Goal: Task Accomplishment & Management: Use online tool/utility

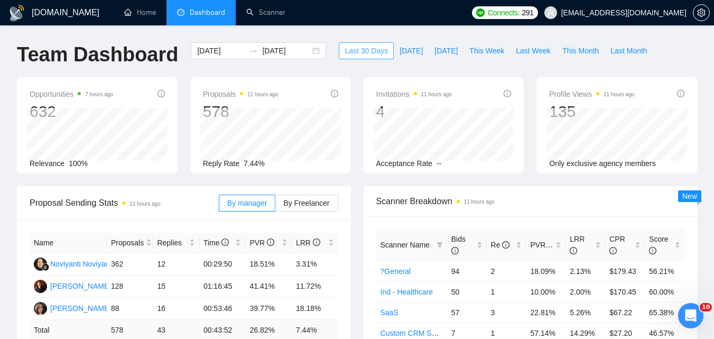
click at [352, 47] on span "Last 30 Days" at bounding box center [366, 51] width 43 height 12
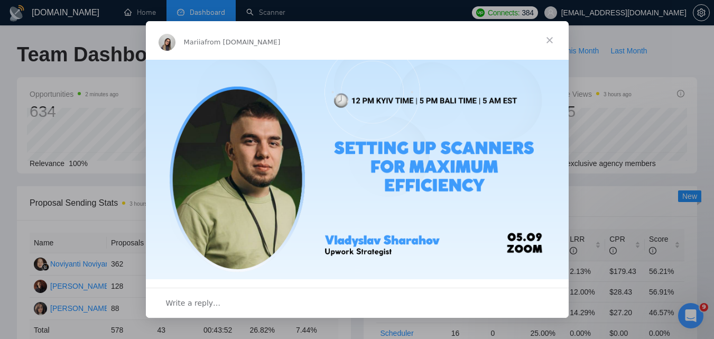
click at [552, 38] on span "Close" at bounding box center [550, 40] width 38 height 38
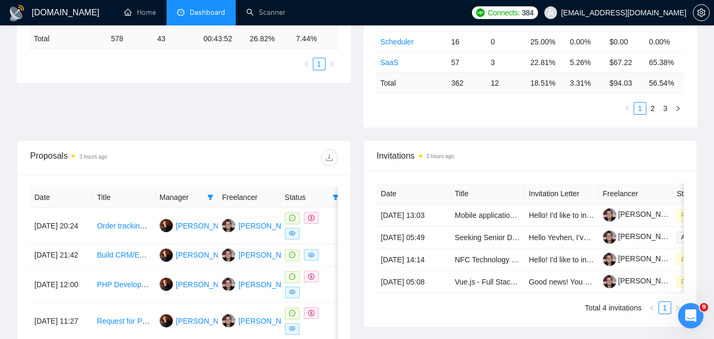
scroll to position [264, 0]
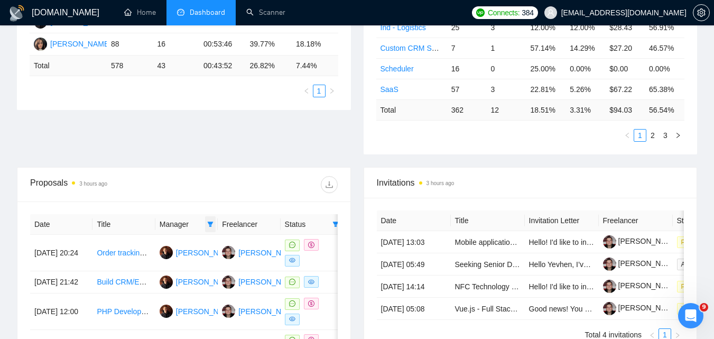
click at [214, 225] on span at bounding box center [210, 224] width 11 height 16
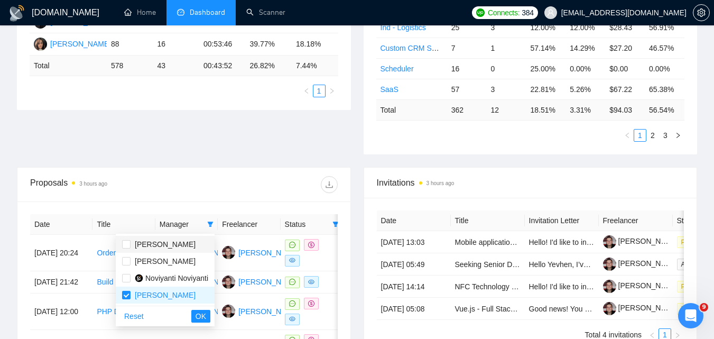
click at [178, 245] on span "[PERSON_NAME]" at bounding box center [165, 244] width 61 height 8
checkbox input "true"
click at [182, 282] on span "Noviyanti Noviyanti" at bounding box center [176, 278] width 63 height 8
checkbox input "true"
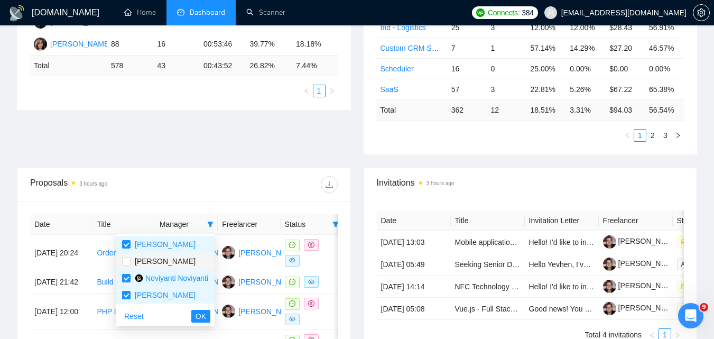
click at [181, 262] on span "[PERSON_NAME]" at bounding box center [165, 261] width 86 height 12
checkbox input "true"
click at [210, 317] on button "OK" at bounding box center [200, 316] width 19 height 13
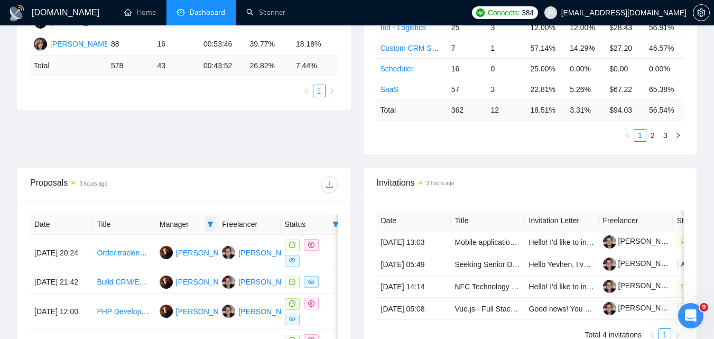
click at [210, 221] on icon "filter" at bounding box center [210, 224] width 6 height 6
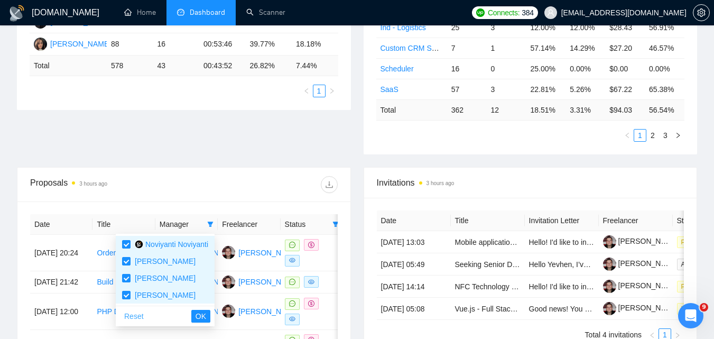
click at [137, 310] on span "Reset" at bounding box center [134, 316] width 20 height 12
checkbox input "false"
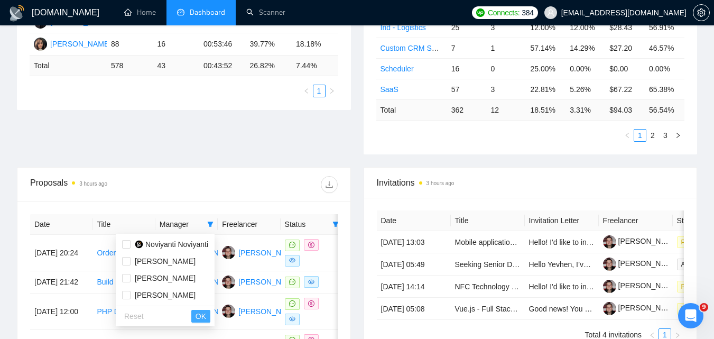
click at [203, 320] on span "OK" at bounding box center [201, 316] width 11 height 12
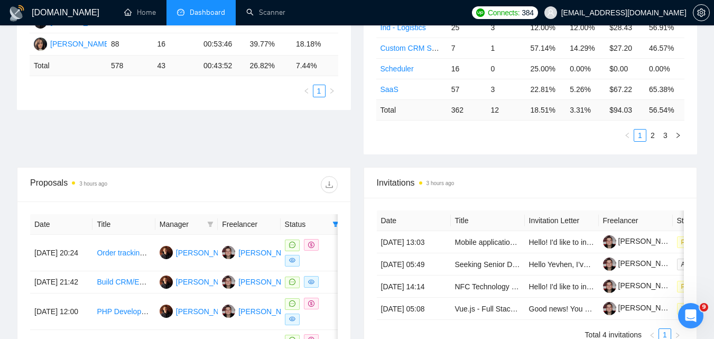
click at [335, 227] on span at bounding box center [336, 224] width 11 height 16
click at [293, 283] on span "Reset" at bounding box center [296, 283] width 20 height 12
checkbox input "false"
click at [327, 281] on span "OK" at bounding box center [327, 283] width 11 height 12
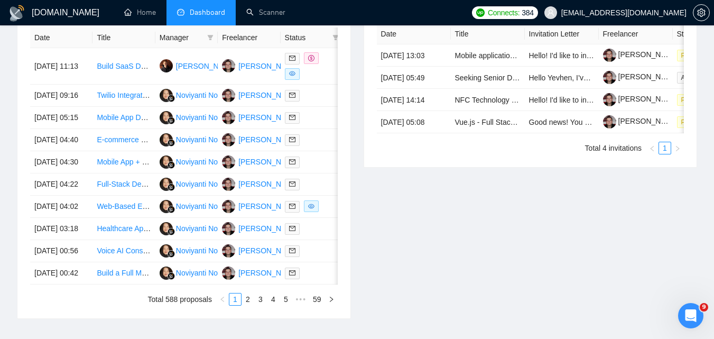
scroll to position [529, 0]
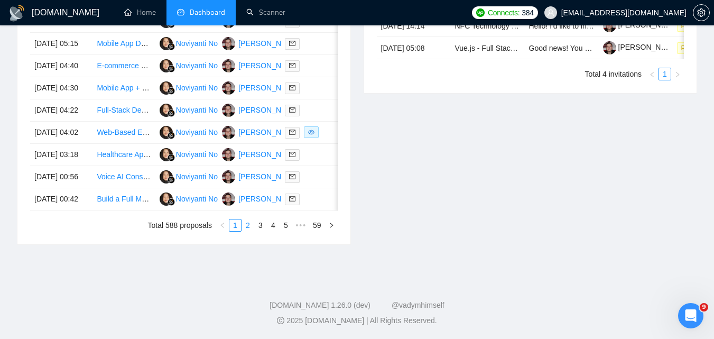
click at [247, 231] on link "2" at bounding box center [248, 225] width 12 height 12
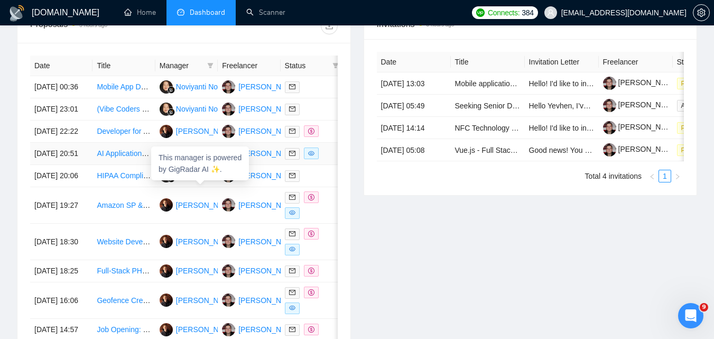
scroll to position [582, 0]
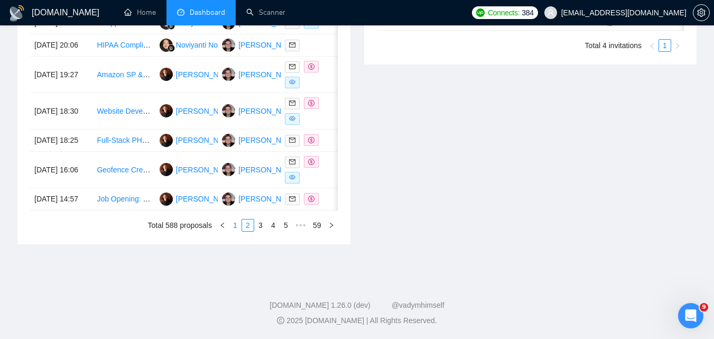
click at [237, 231] on link "1" at bounding box center [236, 225] width 12 height 12
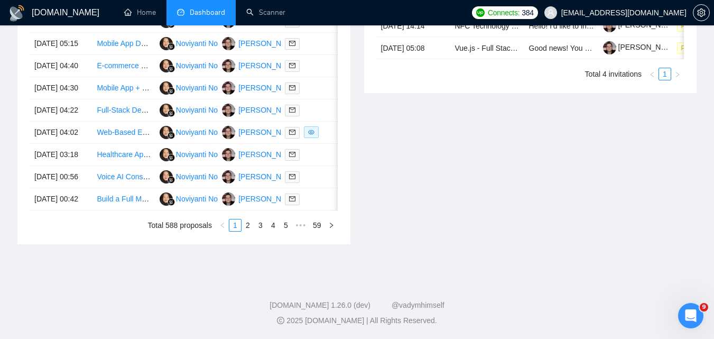
click at [392, 243] on div "Invitations 4 hours ago Date Title Invitation Letter Freelancer Status [DATE] 1…" at bounding box center [530, 75] width 347 height 338
click at [246, 231] on link "2" at bounding box center [248, 225] width 12 height 12
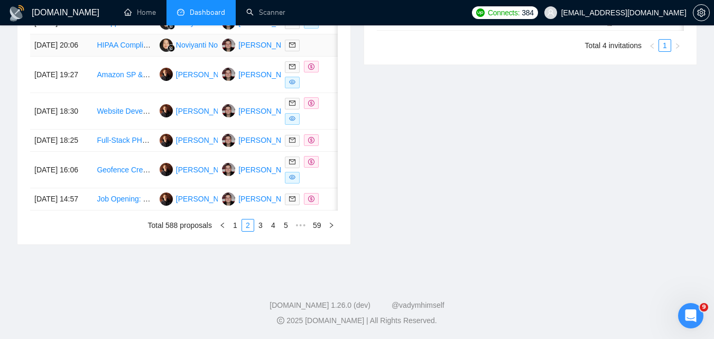
scroll to position [630, 0]
click at [234, 223] on link "1" at bounding box center [236, 225] width 12 height 12
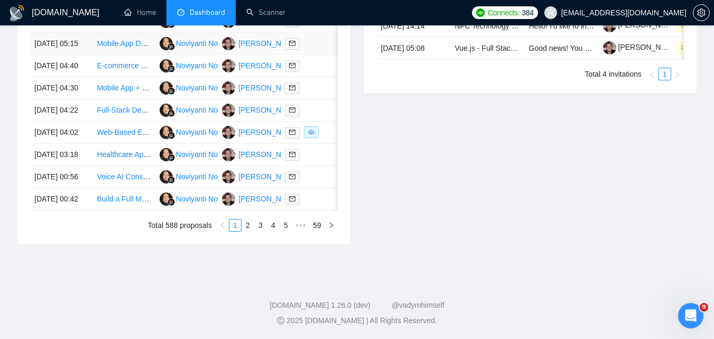
scroll to position [570, 0]
click at [249, 231] on link "2" at bounding box center [248, 225] width 12 height 12
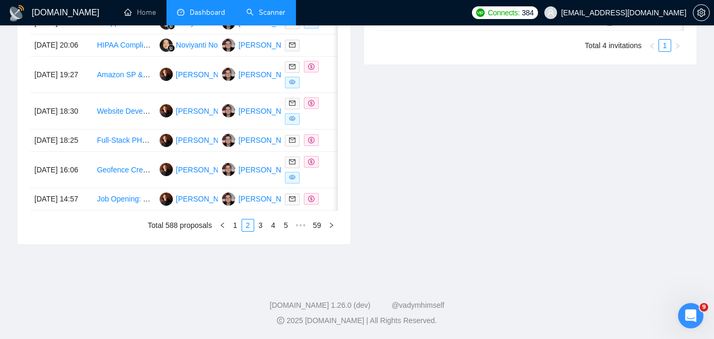
click at [269, 8] on link "Scanner" at bounding box center [265, 12] width 39 height 9
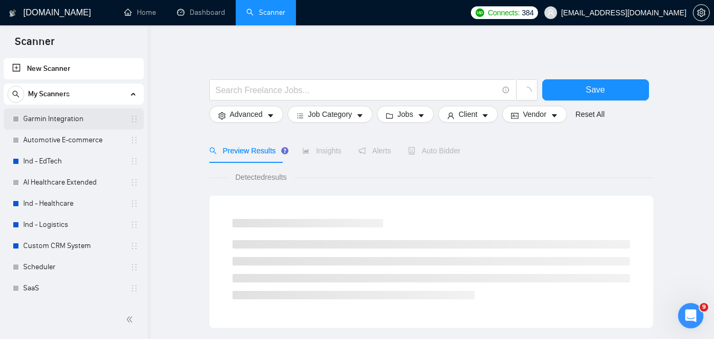
click at [44, 116] on link "Garmin Integration" at bounding box center [73, 118] width 100 height 21
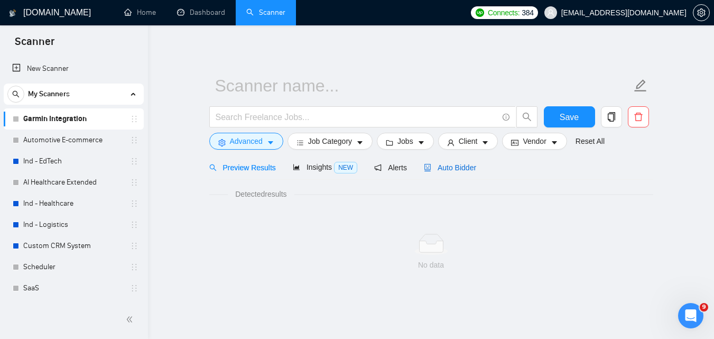
click at [437, 169] on span "Auto Bidder" at bounding box center [450, 167] width 52 height 8
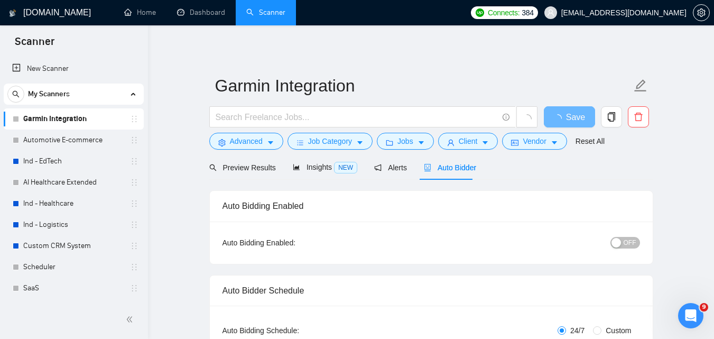
click at [631, 243] on span "OFF" at bounding box center [630, 243] width 13 height 12
click at [573, 112] on span "Save" at bounding box center [569, 117] width 19 height 13
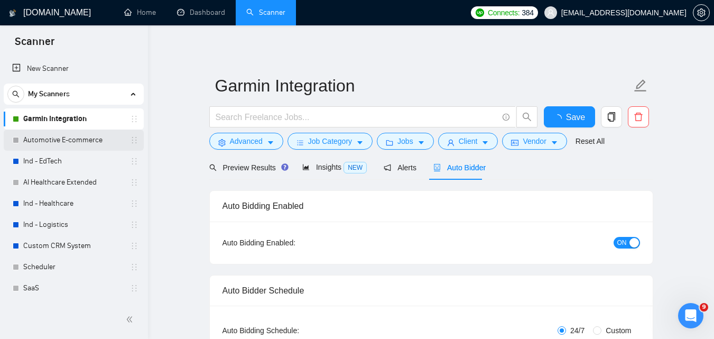
click at [56, 139] on link "Automotive E-commerce" at bounding box center [73, 140] width 100 height 21
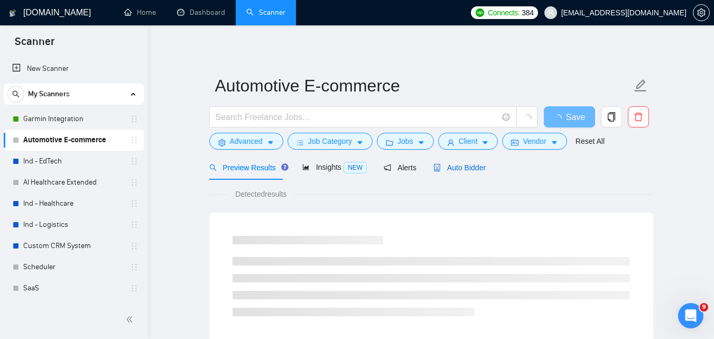
click at [470, 173] on div "Auto Bidder" at bounding box center [460, 168] width 52 height 12
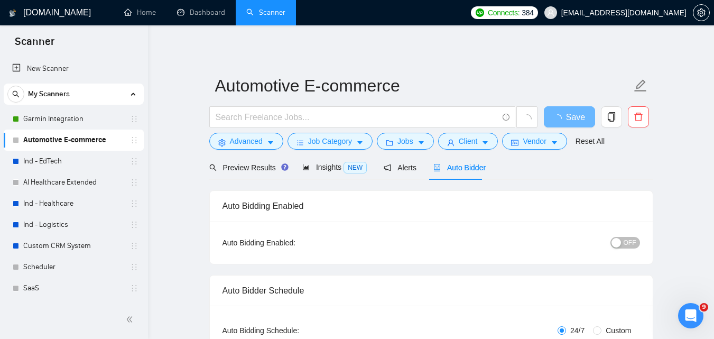
checkbox input "true"
click at [634, 241] on span "OFF" at bounding box center [630, 243] width 13 height 12
click at [567, 115] on span "Save" at bounding box center [569, 117] width 19 height 13
click at [71, 158] on link "Ind - EdTech" at bounding box center [73, 161] width 100 height 21
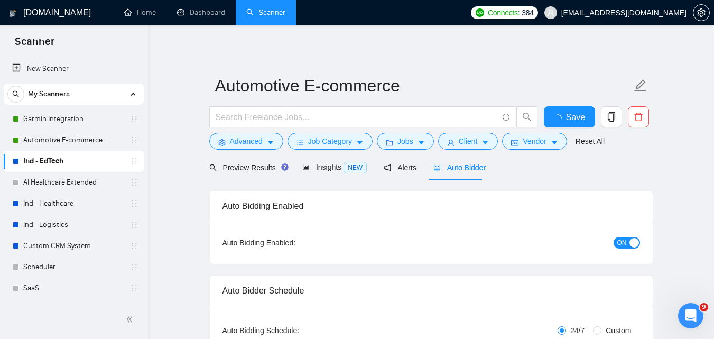
click at [453, 171] on span "Auto Bidder" at bounding box center [460, 167] width 52 height 8
click at [629, 251] on div "Auto Bidding Enabled: OFF" at bounding box center [431, 243] width 443 height 42
click at [629, 244] on span "OFF" at bounding box center [630, 243] width 13 height 12
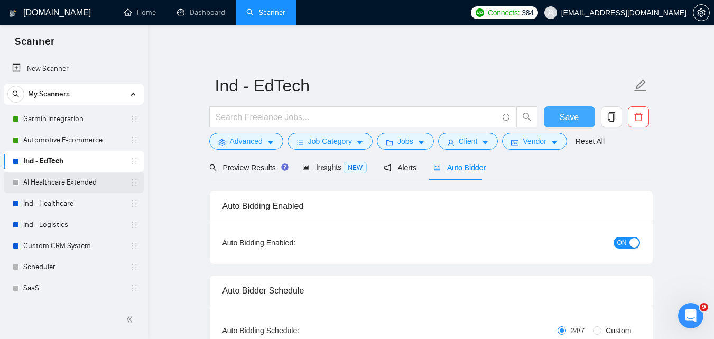
click at [581, 115] on button "Save" at bounding box center [569, 116] width 51 height 21
click at [66, 187] on link "AI Healthcare Extended" at bounding box center [73, 182] width 100 height 21
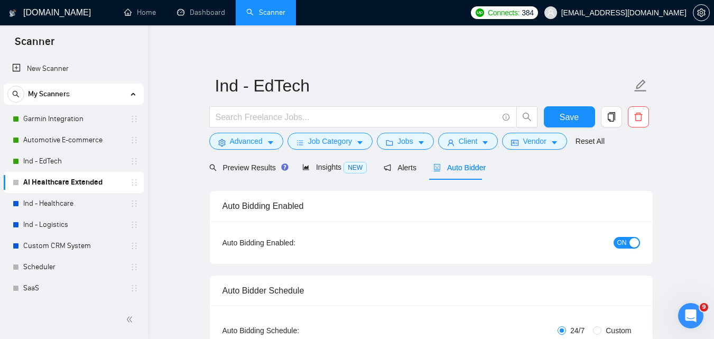
click at [456, 168] on span "Auto Bidder" at bounding box center [460, 167] width 52 height 8
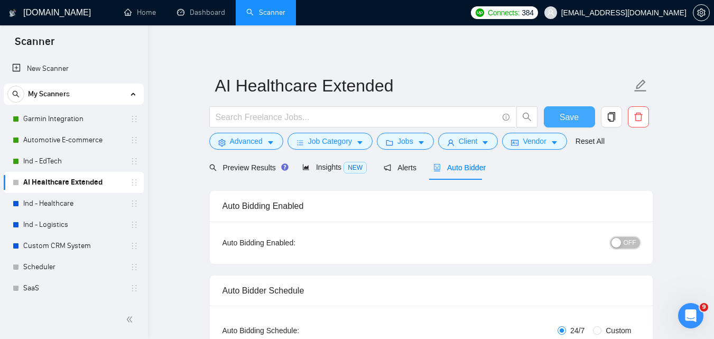
click at [628, 239] on span "OFF" at bounding box center [630, 243] width 13 height 12
click at [574, 118] on span "Save" at bounding box center [569, 117] width 19 height 13
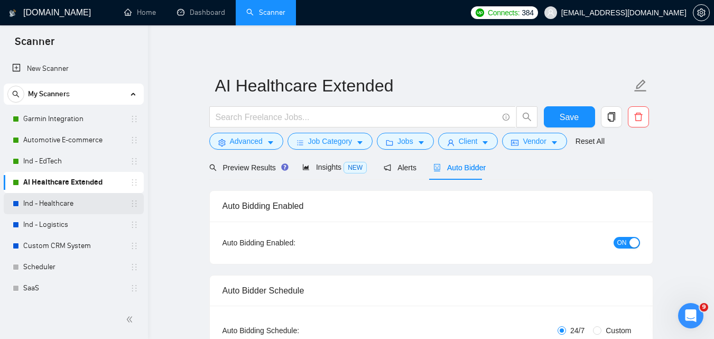
click at [75, 209] on link "Ind - Healthcare" at bounding box center [73, 203] width 100 height 21
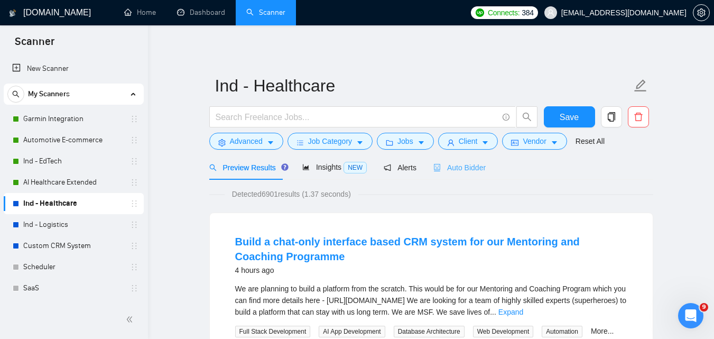
click at [474, 161] on div "Auto Bidder" at bounding box center [460, 167] width 52 height 25
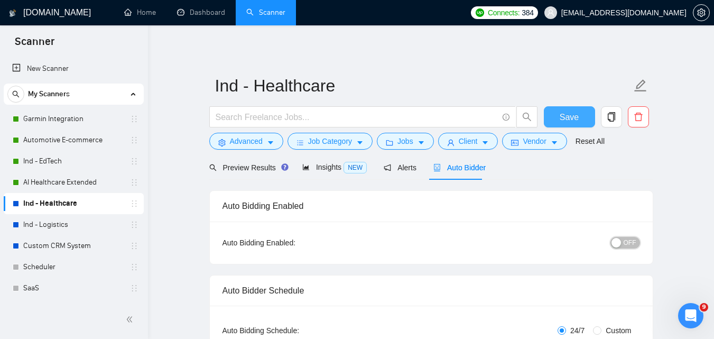
click at [628, 245] on span "OFF" at bounding box center [630, 243] width 13 height 12
checkbox input "true"
click at [565, 117] on span "Save" at bounding box center [569, 117] width 19 height 13
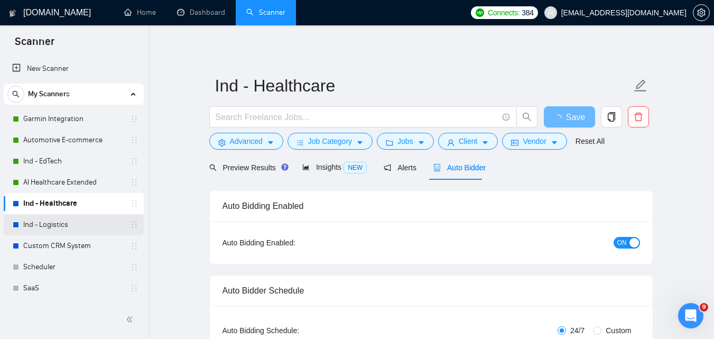
click at [60, 219] on link "Ind - Logistics" at bounding box center [73, 224] width 100 height 21
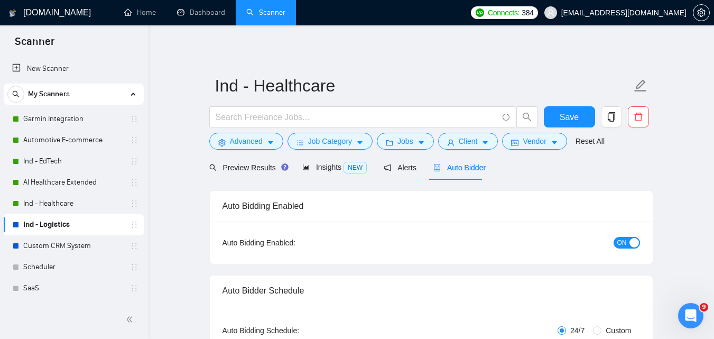
click at [449, 166] on span "Auto Bidder" at bounding box center [460, 167] width 52 height 8
checkbox input "true"
click at [614, 241] on div "button" at bounding box center [617, 243] width 10 height 10
click at [583, 125] on button "Save" at bounding box center [569, 116] width 51 height 21
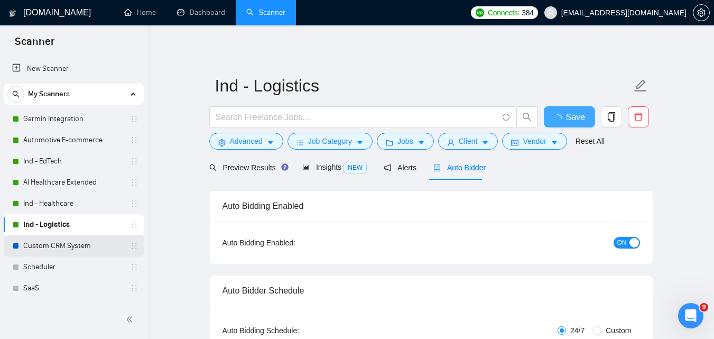
checkbox input "true"
click at [69, 247] on link "Custom CRM System" at bounding box center [73, 245] width 100 height 21
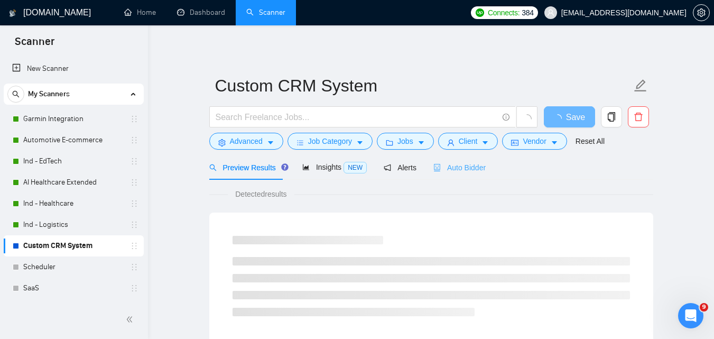
click at [462, 173] on div "Auto Bidder" at bounding box center [460, 167] width 52 height 25
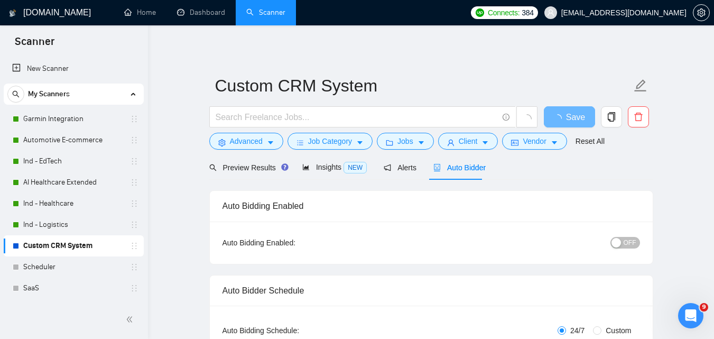
click at [622, 247] on button "OFF" at bounding box center [626, 243] width 30 height 12
checkbox input "true"
click at [577, 109] on button "Save" at bounding box center [569, 116] width 51 height 21
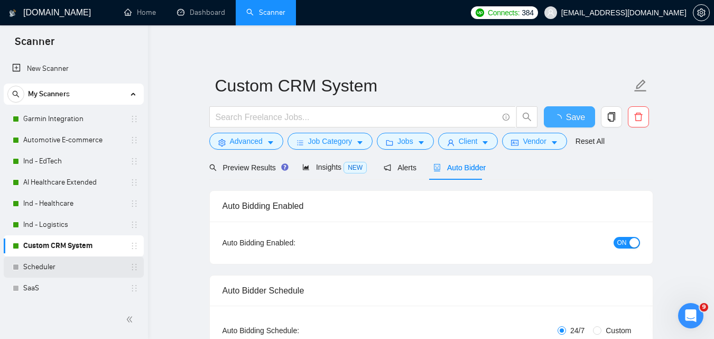
checkbox input "true"
click at [46, 270] on link "Scheduler" at bounding box center [73, 266] width 100 height 21
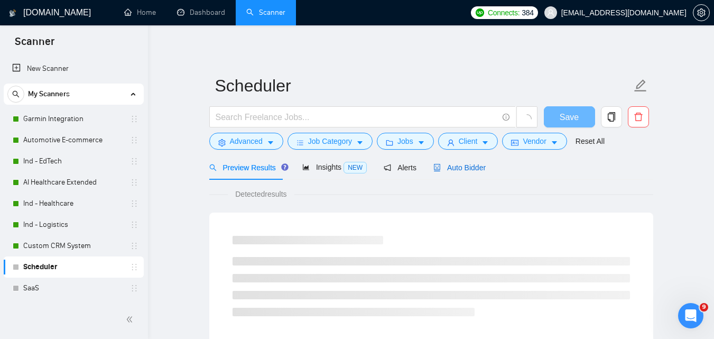
click at [454, 169] on span "Auto Bidder" at bounding box center [460, 167] width 52 height 8
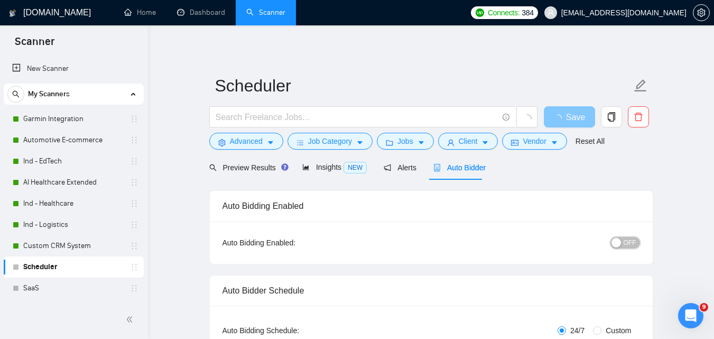
click at [633, 240] on span "OFF" at bounding box center [630, 243] width 13 height 12
click at [572, 118] on span "Save" at bounding box center [569, 117] width 19 height 13
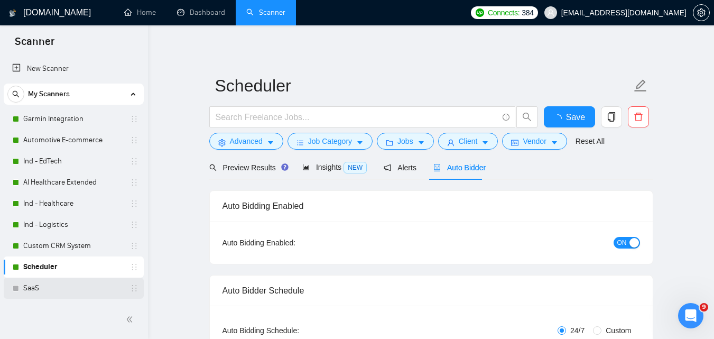
click at [41, 286] on link "SaaS" at bounding box center [73, 288] width 100 height 21
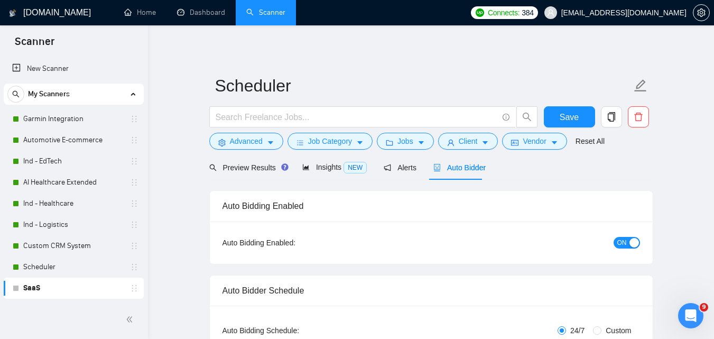
click at [455, 171] on span "Auto Bidder" at bounding box center [460, 167] width 52 height 8
click at [614, 242] on div "button" at bounding box center [617, 243] width 10 height 10
click at [569, 115] on span "Save" at bounding box center [569, 117] width 19 height 13
click at [73, 299] on link "Ind - E-commerce" at bounding box center [73, 309] width 100 height 21
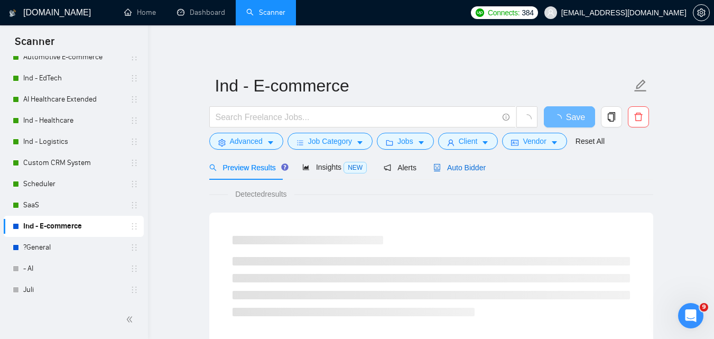
click at [439, 168] on span "Auto Bidder" at bounding box center [460, 167] width 52 height 8
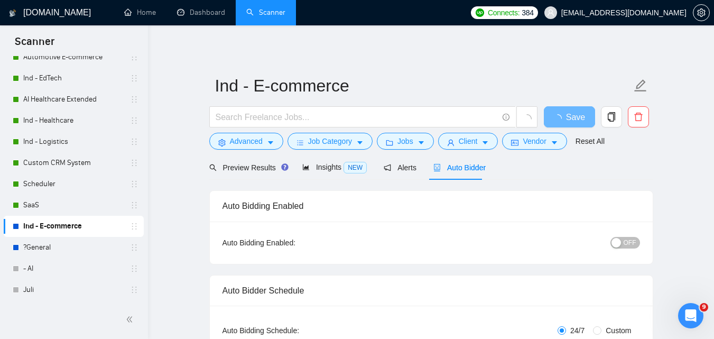
checkbox input "true"
click at [634, 249] on div "OFF" at bounding box center [570, 242] width 139 height 17
click at [631, 242] on span "OFF" at bounding box center [630, 243] width 13 height 12
click at [563, 112] on span "Save" at bounding box center [569, 117] width 19 height 13
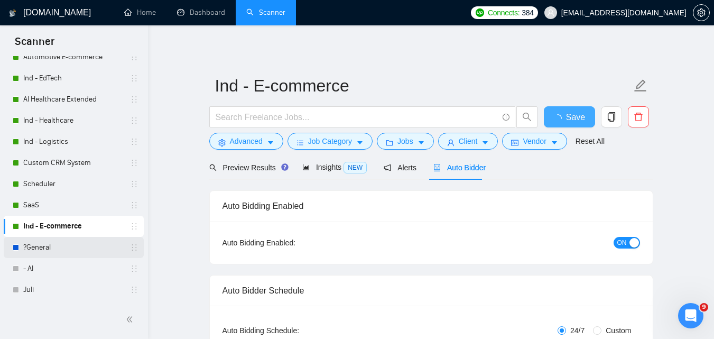
checkbox input "true"
click at [57, 246] on link "?General" at bounding box center [73, 247] width 100 height 21
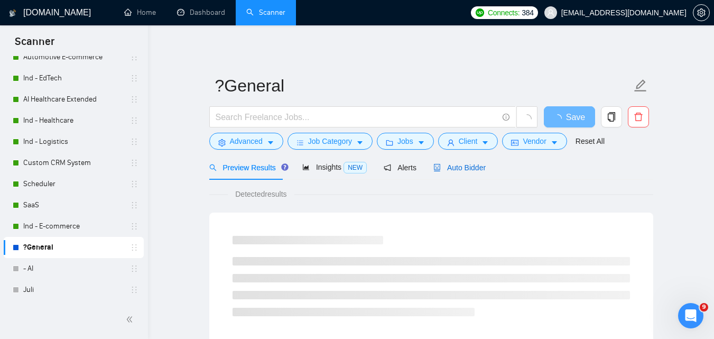
click at [452, 167] on span "Auto Bidder" at bounding box center [460, 167] width 52 height 8
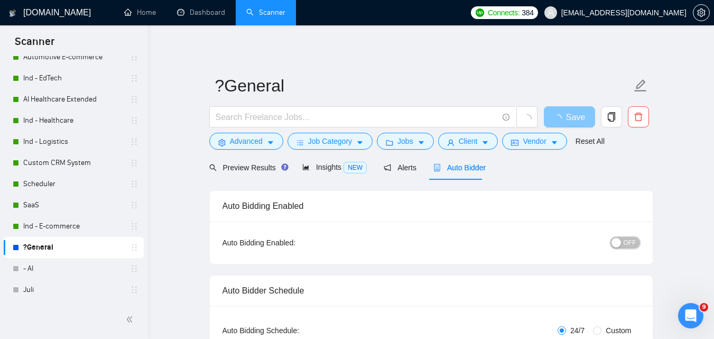
click at [632, 244] on span "OFF" at bounding box center [630, 243] width 13 height 12
checkbox input "true"
click at [576, 120] on span "Save" at bounding box center [569, 117] width 19 height 13
checkbox input "true"
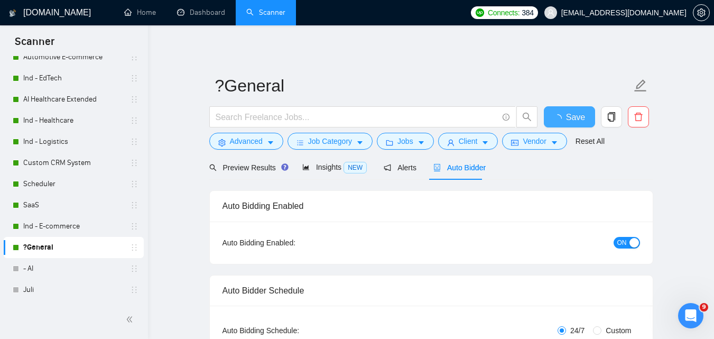
checkbox input "true"
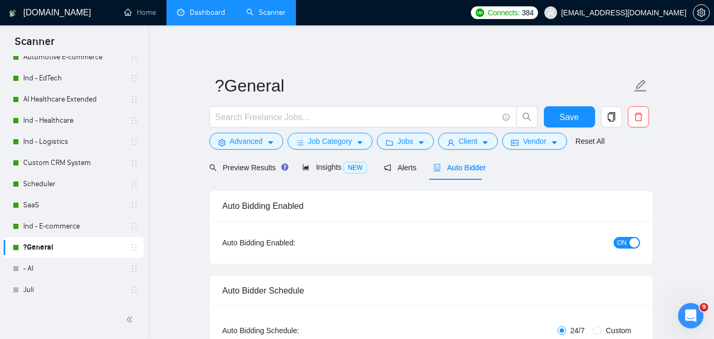
click at [198, 8] on link "Dashboard" at bounding box center [201, 12] width 48 height 9
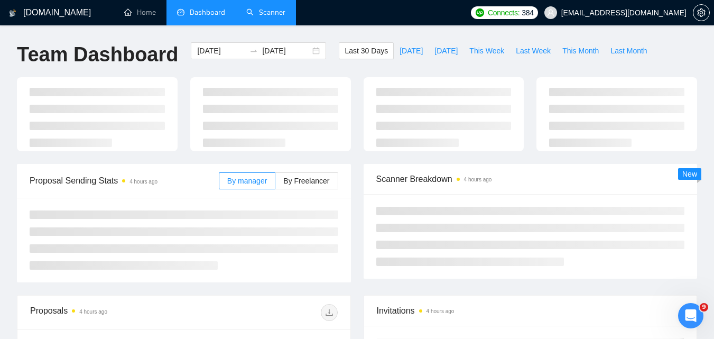
type input "[DATE]"
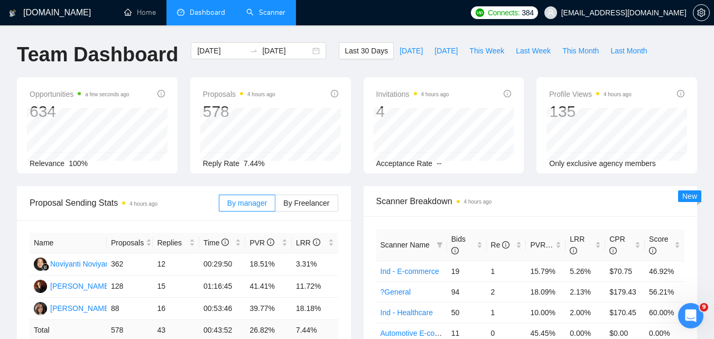
click at [285, 8] on link "Scanner" at bounding box center [265, 12] width 39 height 9
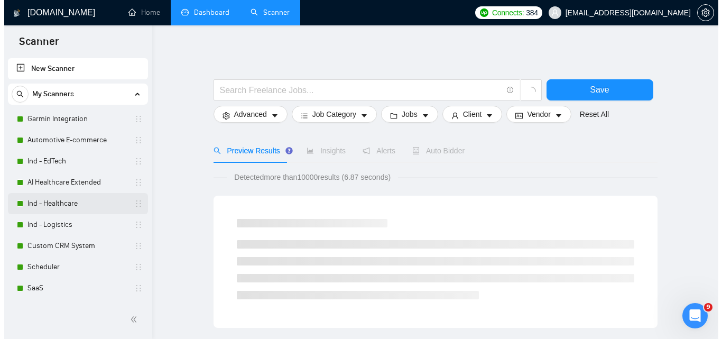
scroll to position [83, 0]
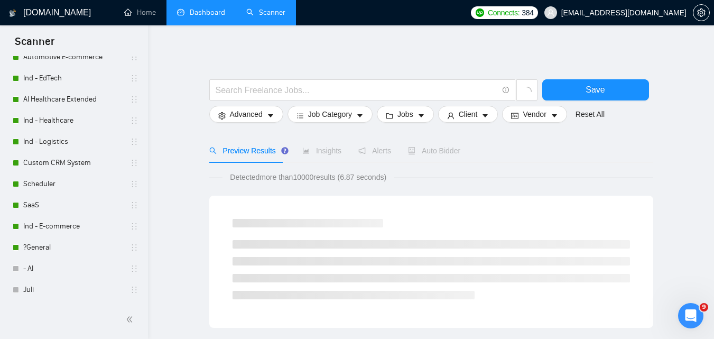
drag, startPoint x: 41, startPoint y: 284, endPoint x: 189, endPoint y: 217, distance: 162.4
click at [41, 284] on link "Juli" at bounding box center [73, 289] width 100 height 21
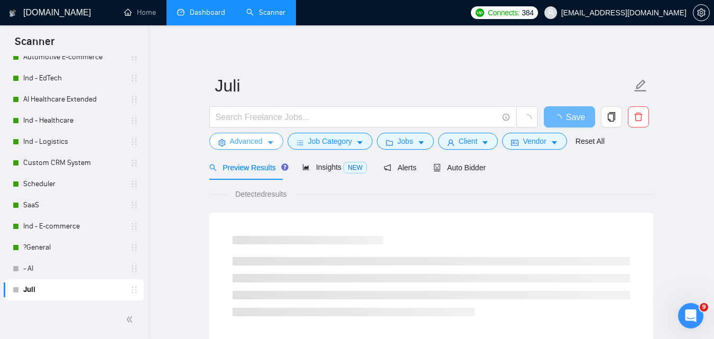
click at [238, 136] on span "Advanced" at bounding box center [246, 141] width 33 height 12
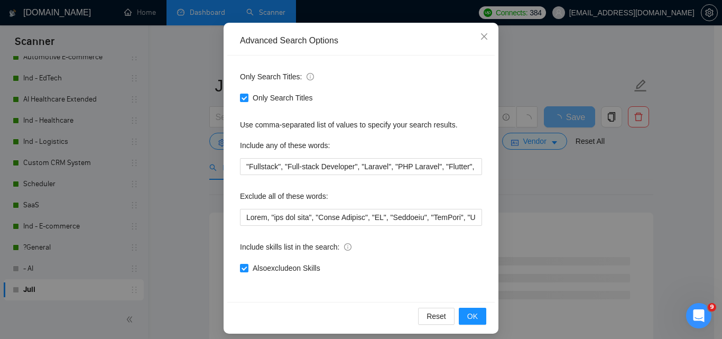
scroll to position [101, 0]
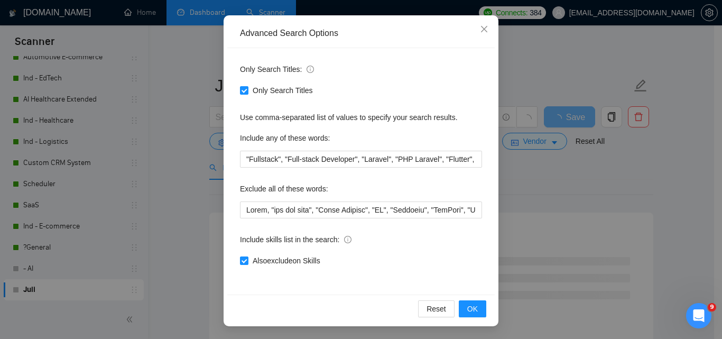
click at [163, 167] on div "Advanced Search Options Only Search Titles: Only Search Titles Use comma-separa…" at bounding box center [361, 169] width 722 height 339
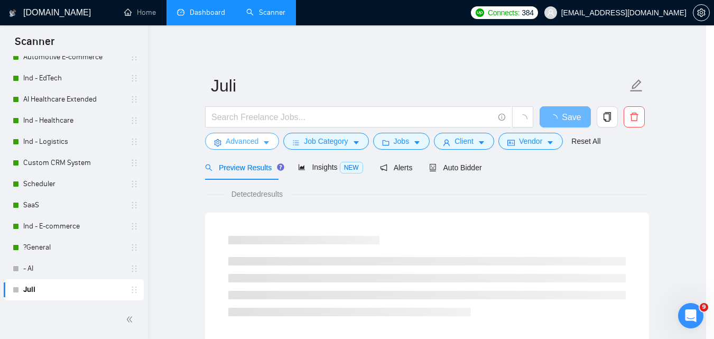
scroll to position [0, 0]
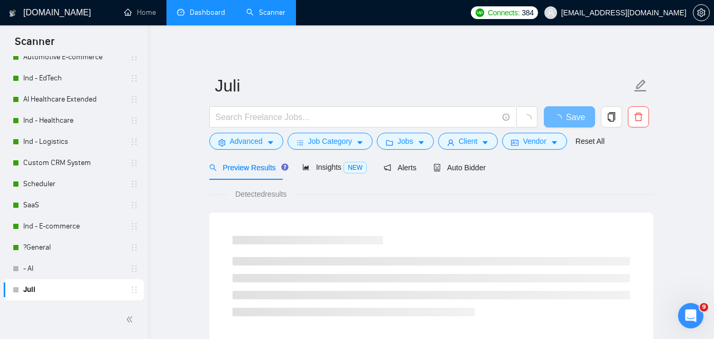
click at [196, 11] on link "Dashboard" at bounding box center [201, 12] width 48 height 9
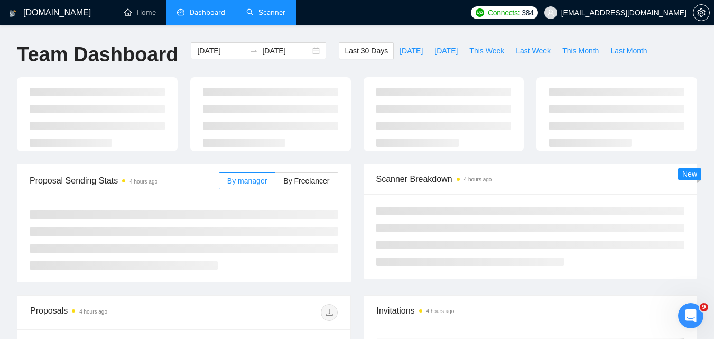
type input "[DATE]"
